Goal: Transaction & Acquisition: Purchase product/service

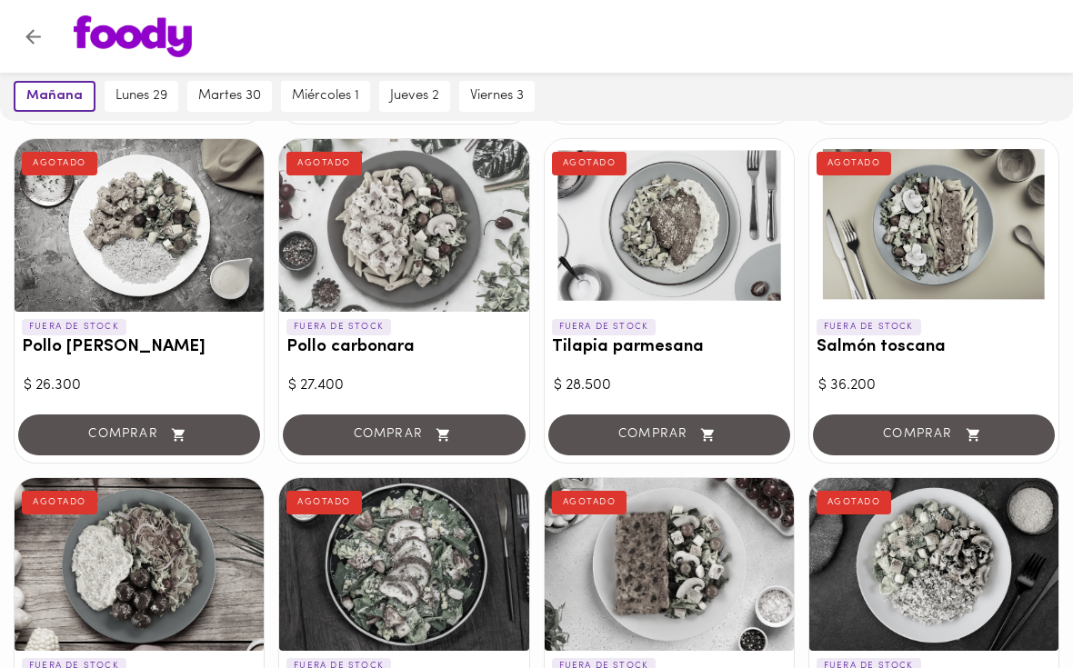
scroll to position [696, 0]
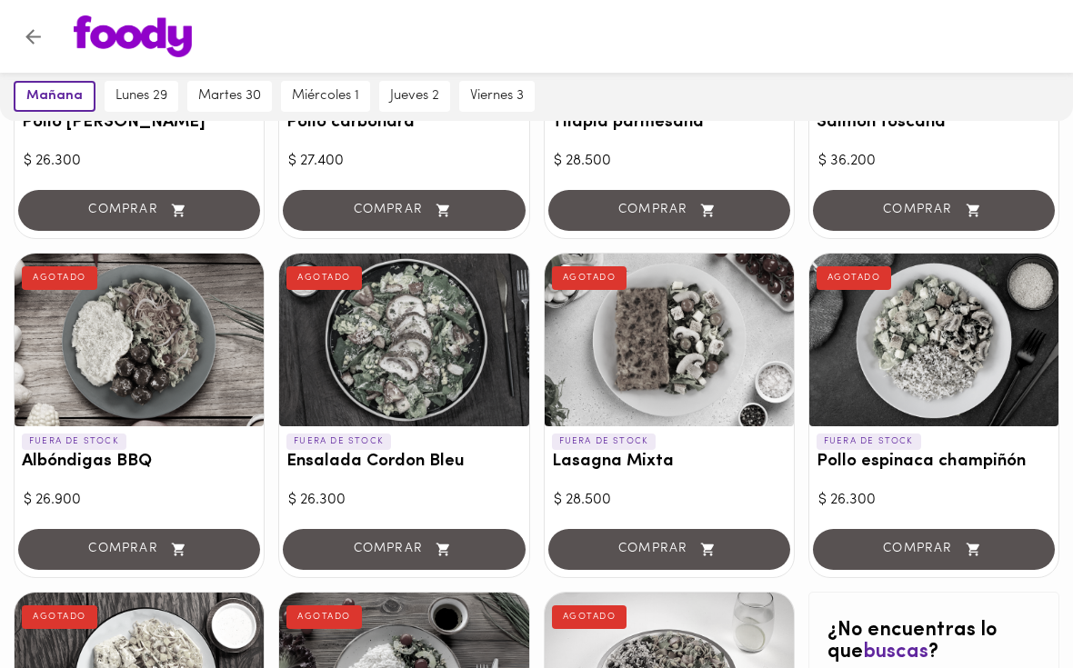
click at [476, 436] on div "FUERA DE STOCK Ensalada Cordon Bleu AGOTADO" at bounding box center [403, 456] width 249 height 60
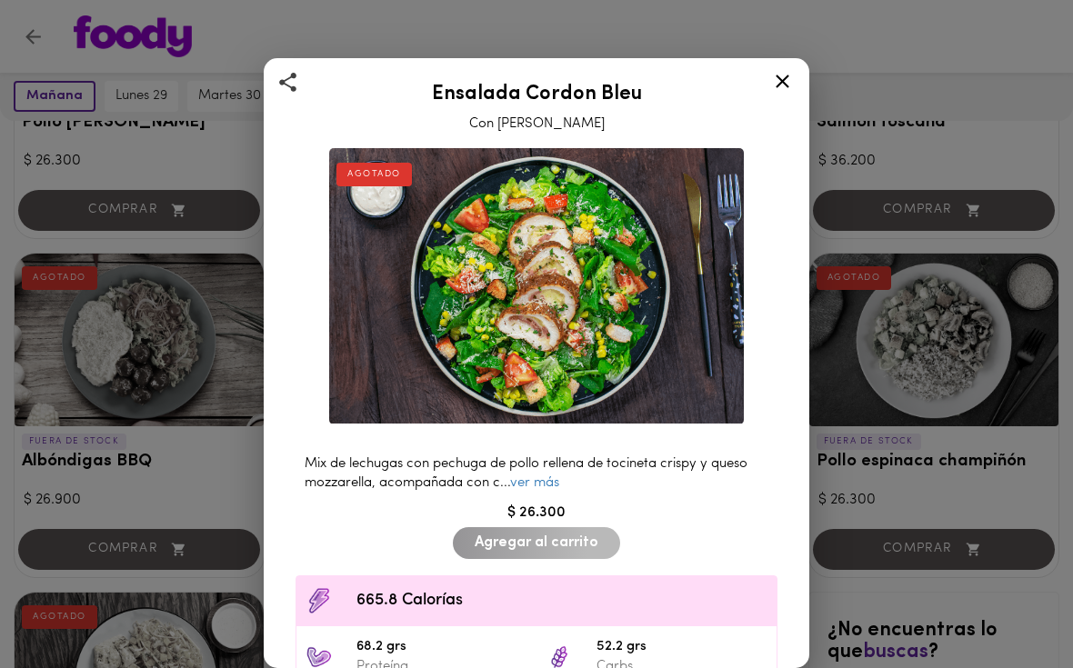
click at [459, 453] on div "Mix de lechugas con pechuga de pollo rellena de tocineta crispy y queso mozzare…" at bounding box center [536, 474] width 500 height 57
click at [836, 376] on div "Ensalada Cordon Bleu Con Aderezo Cesar AGOTADO Mix de lechugas con pechuga de p…" at bounding box center [536, 334] width 1073 height 668
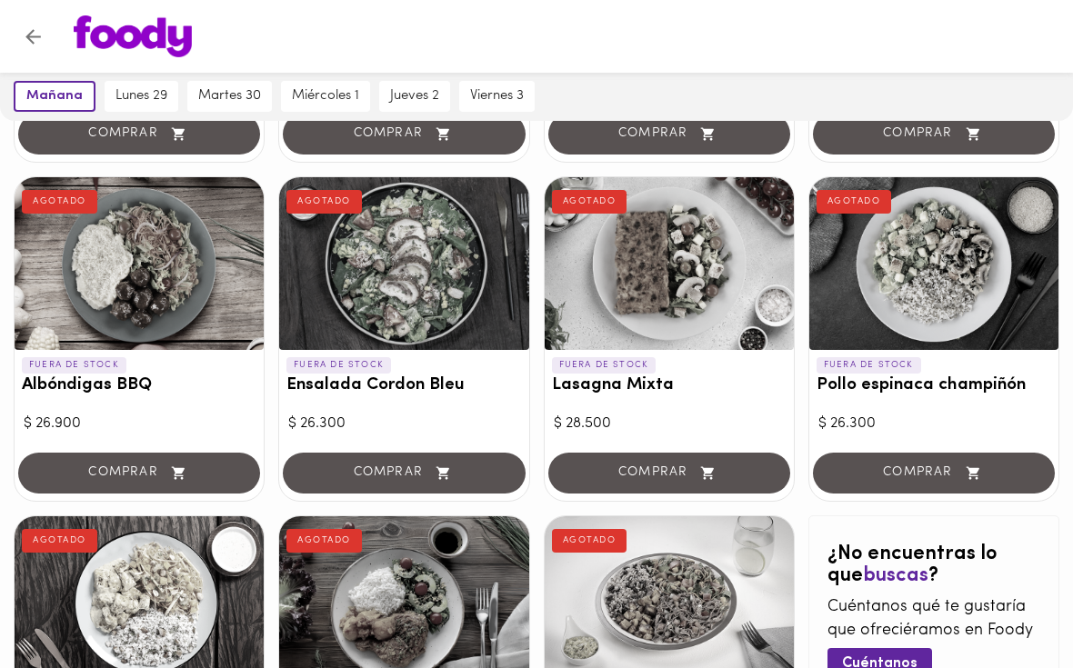
scroll to position [976, 0]
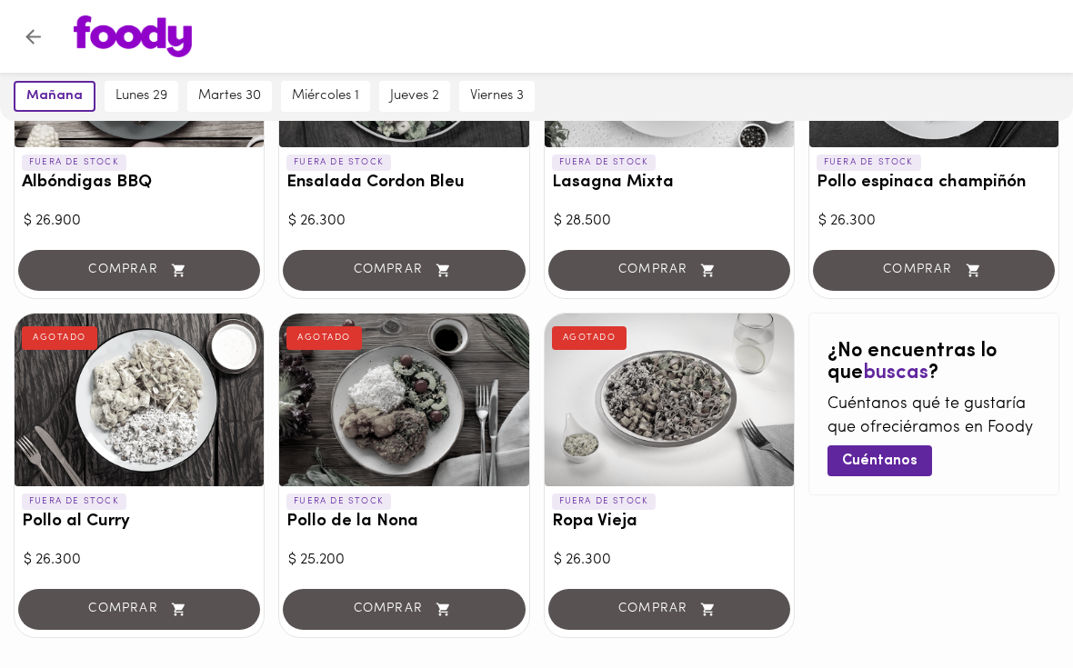
click at [166, 99] on button "lunes 29" at bounding box center [142, 96] width 74 height 31
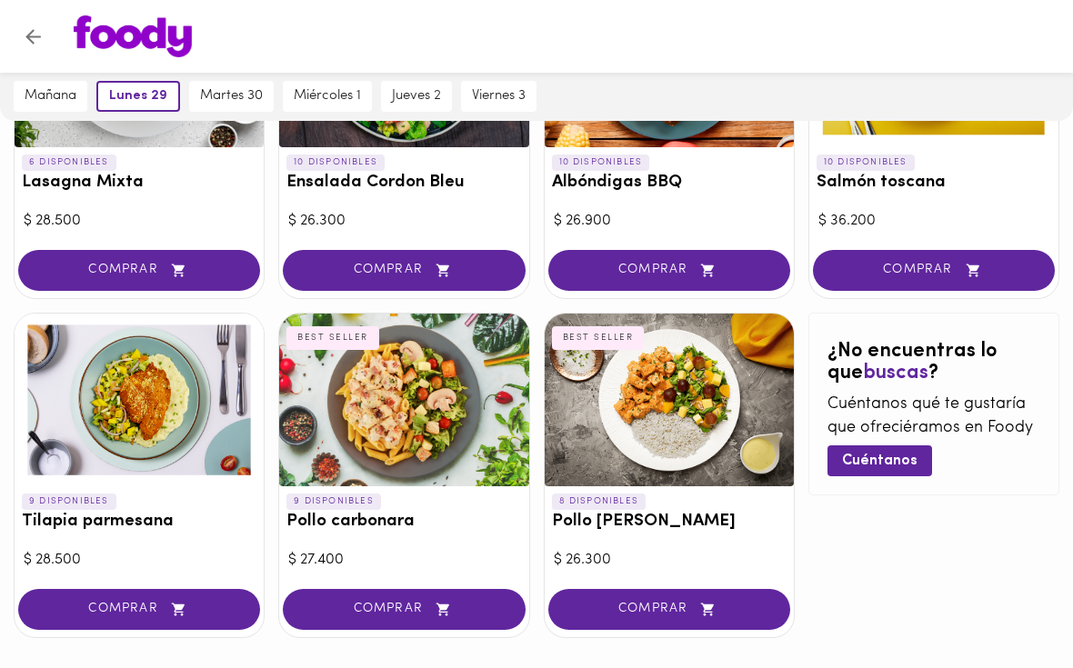
click at [708, 526] on div "8 DISPONIBLES Pollo Tikka Massala BEST SELLER" at bounding box center [669, 516] width 249 height 60
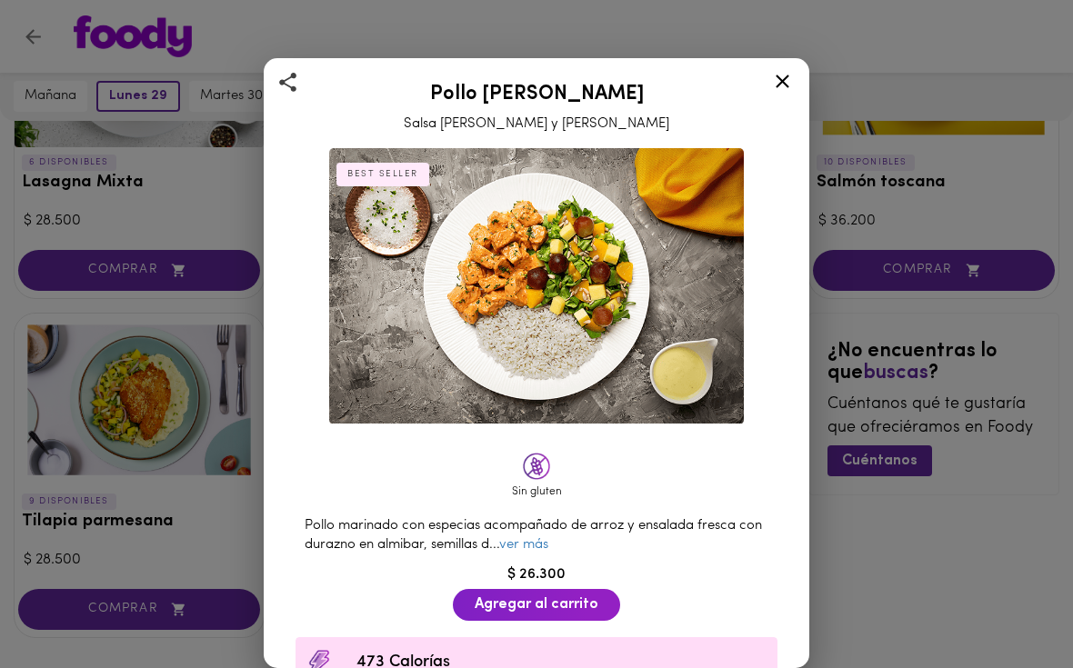
click at [548, 544] on link "ver más" at bounding box center [523, 545] width 49 height 14
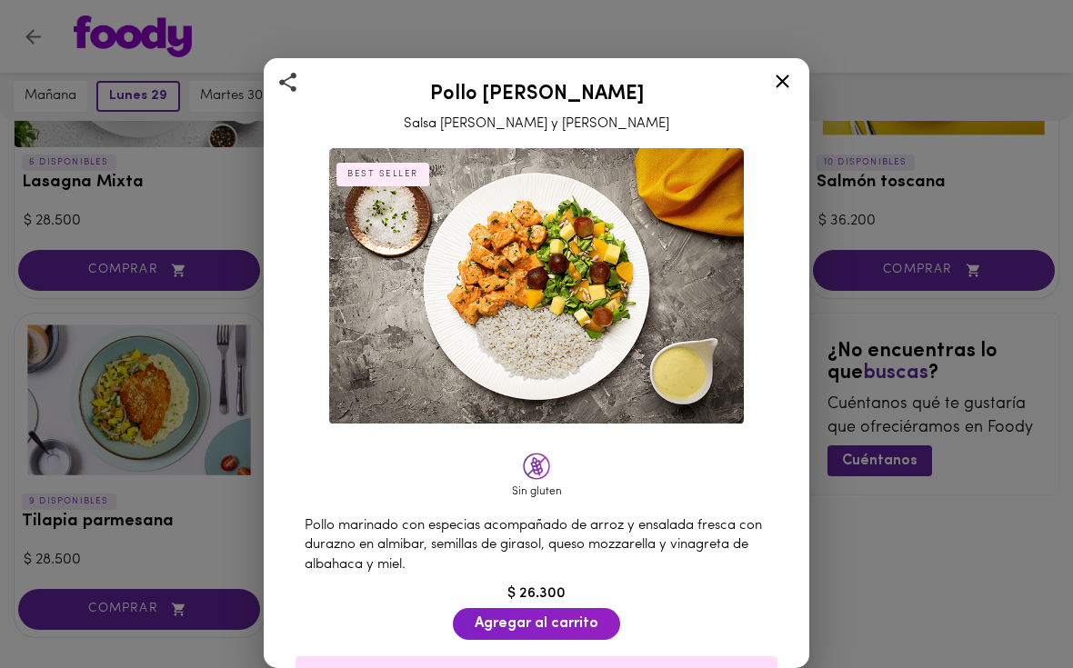
click at [844, 393] on div "Pollo Tikka Massala Salsa [PERSON_NAME] y Coco BEST SELLER Sin gluten Pollo mar…" at bounding box center [536, 334] width 1073 height 668
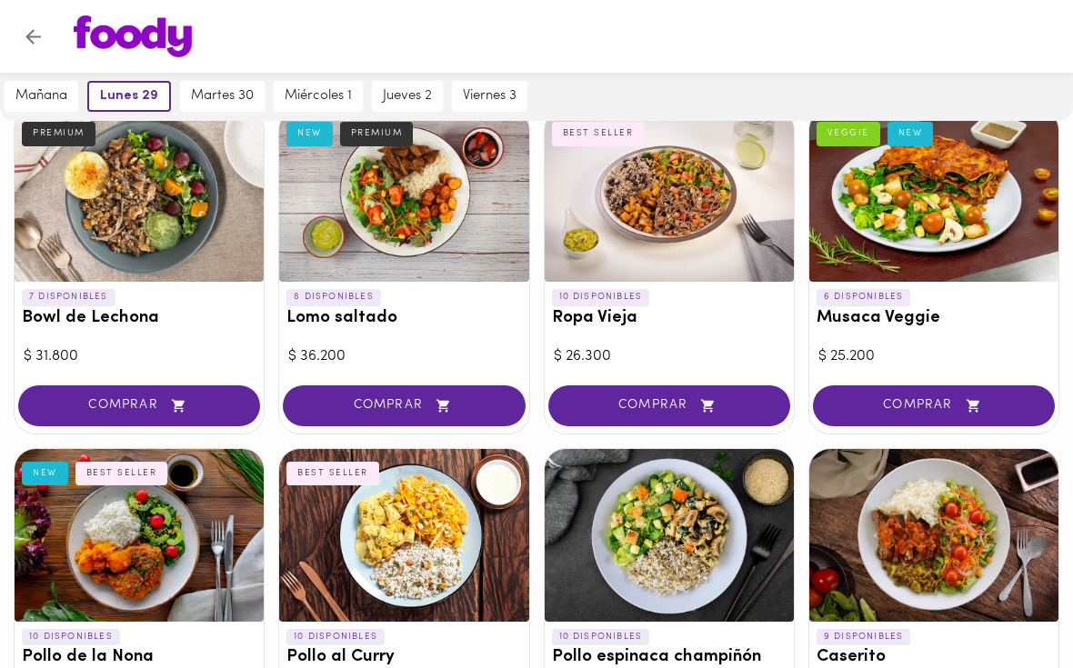
scroll to position [277, 0]
